Goal: Task Accomplishment & Management: Complete application form

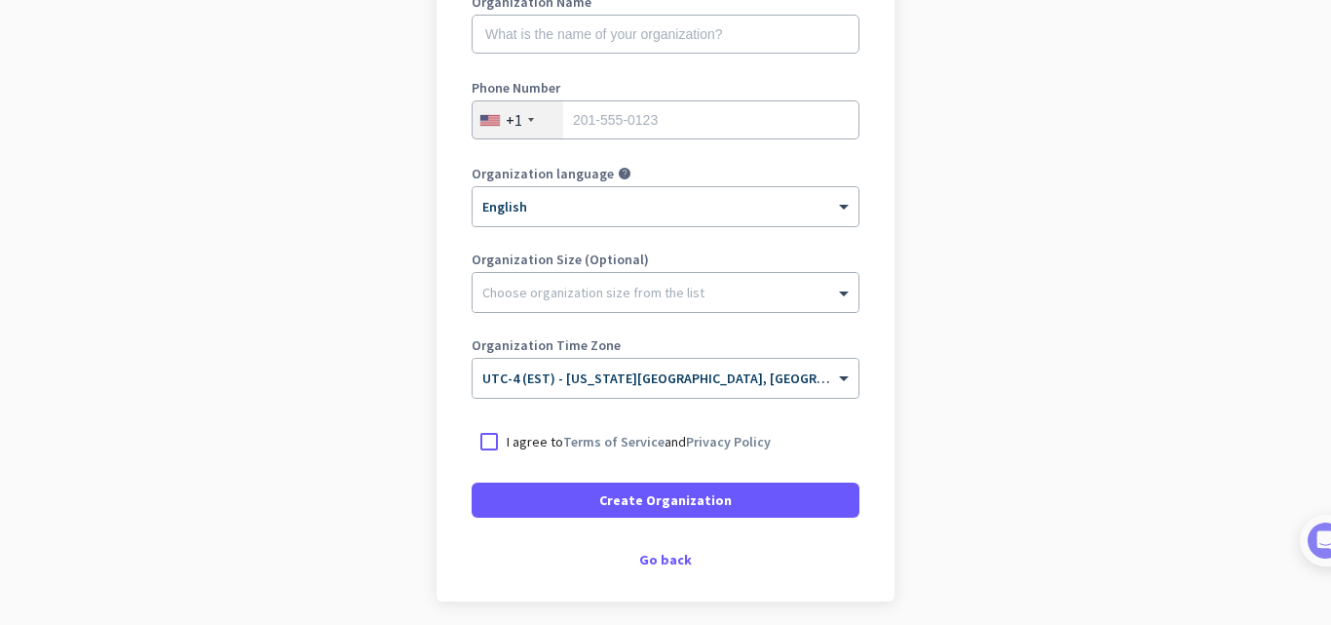
scroll to position [301, 0]
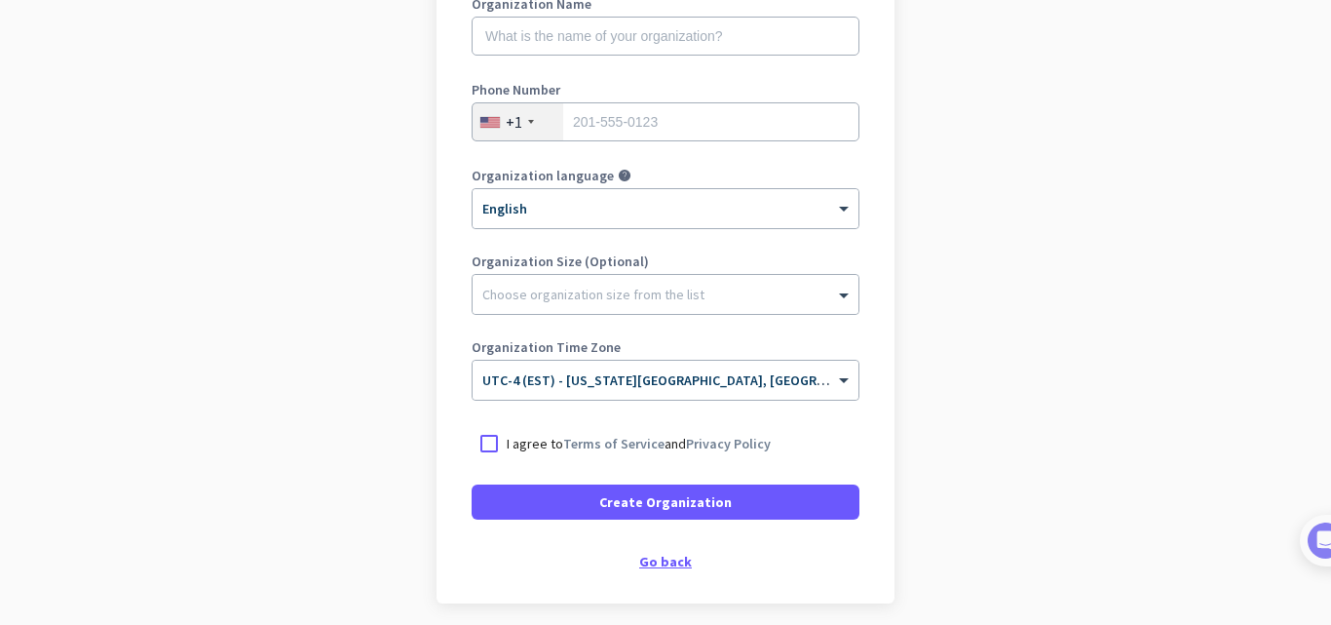
click at [661, 555] on div "Go back" at bounding box center [666, 562] width 388 height 14
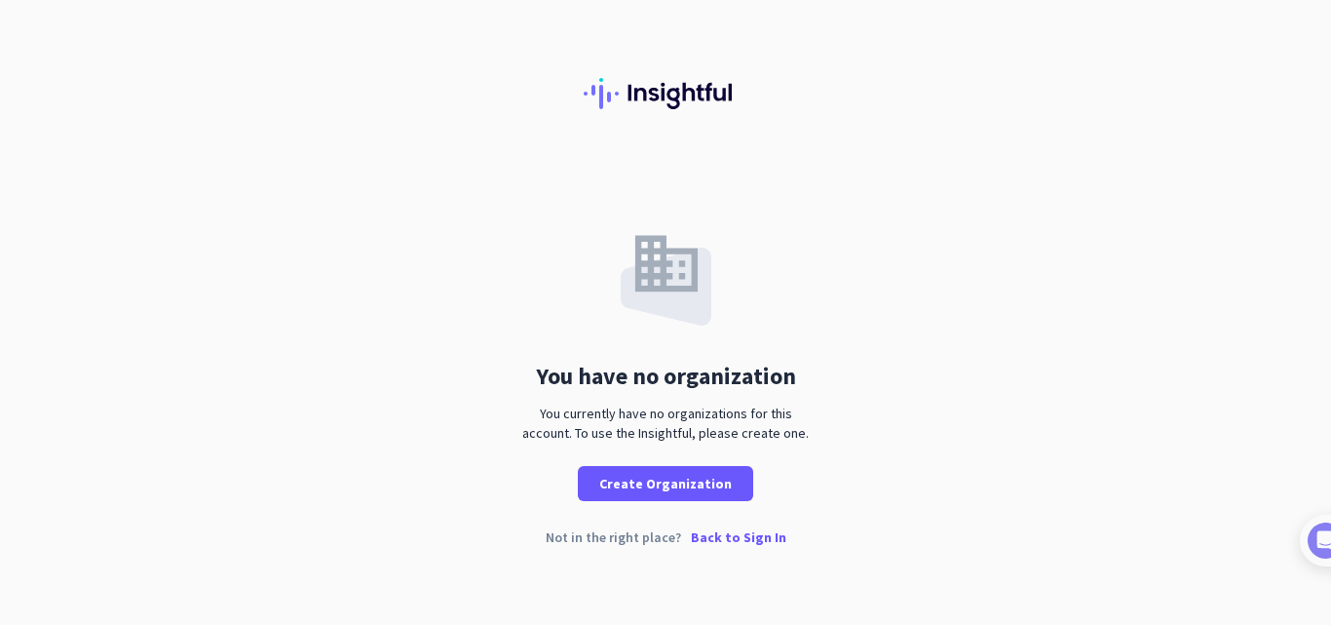
click at [742, 538] on p "Back to Sign In" at bounding box center [739, 537] width 96 height 14
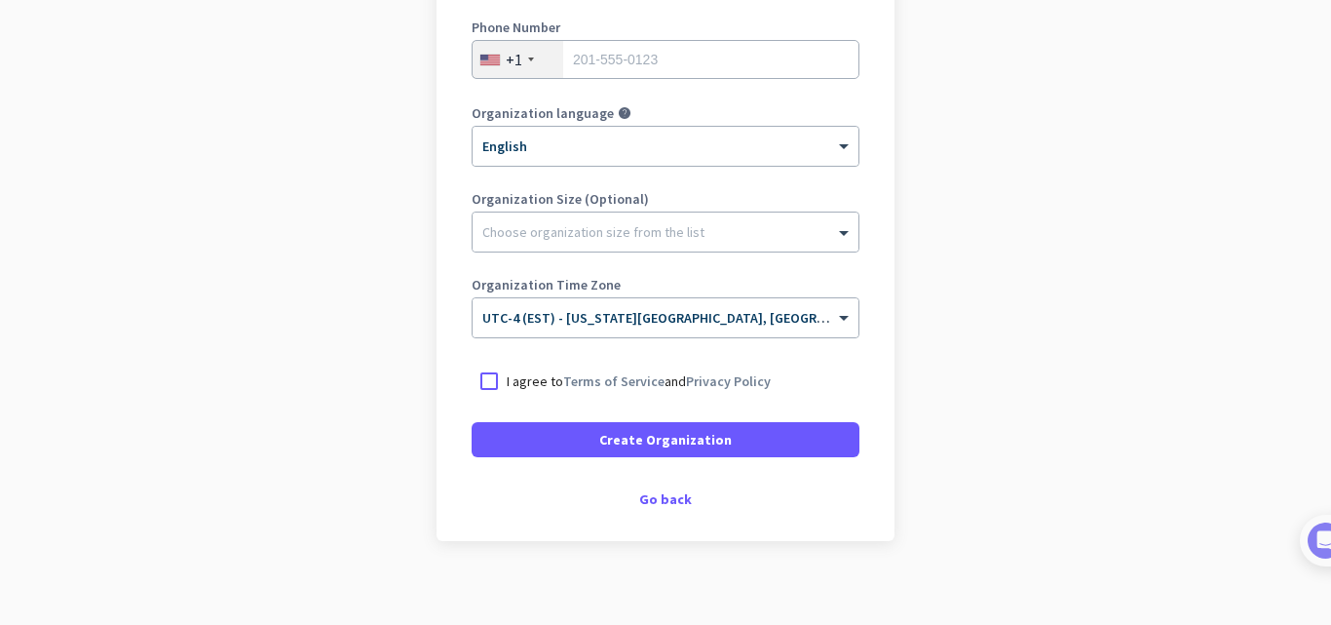
scroll to position [367, 0]
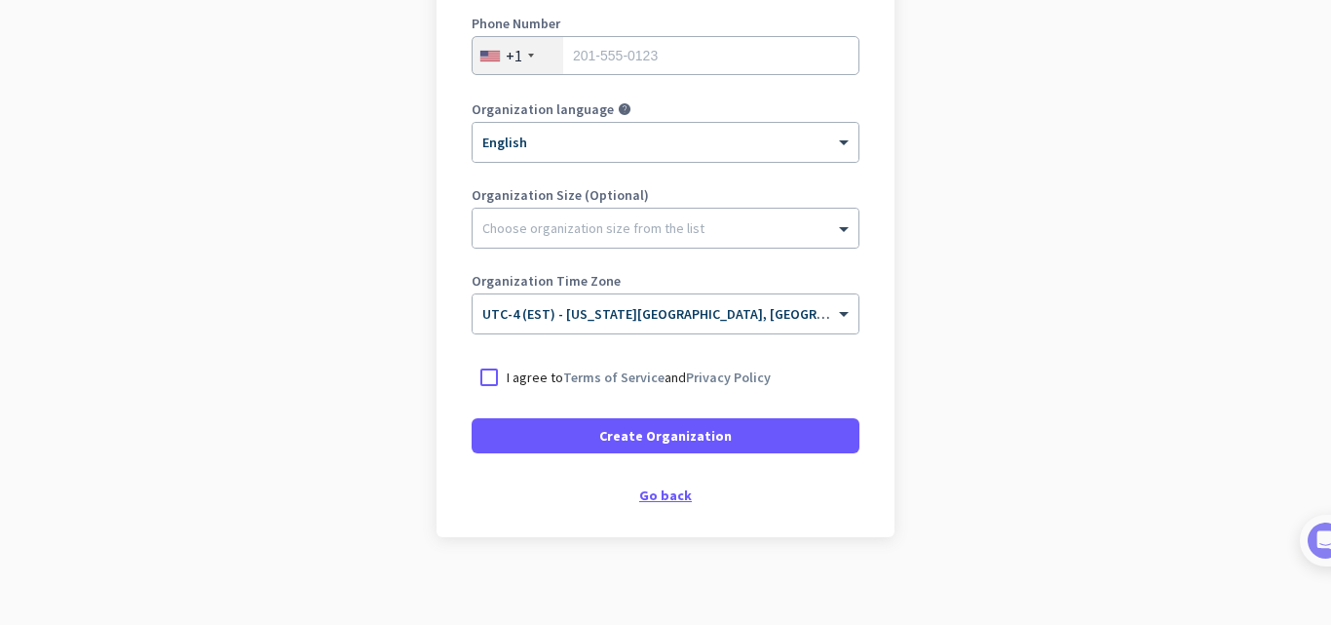
click at [671, 499] on div "Go back" at bounding box center [666, 495] width 388 height 14
